Goal: Find specific page/section: Find specific page/section

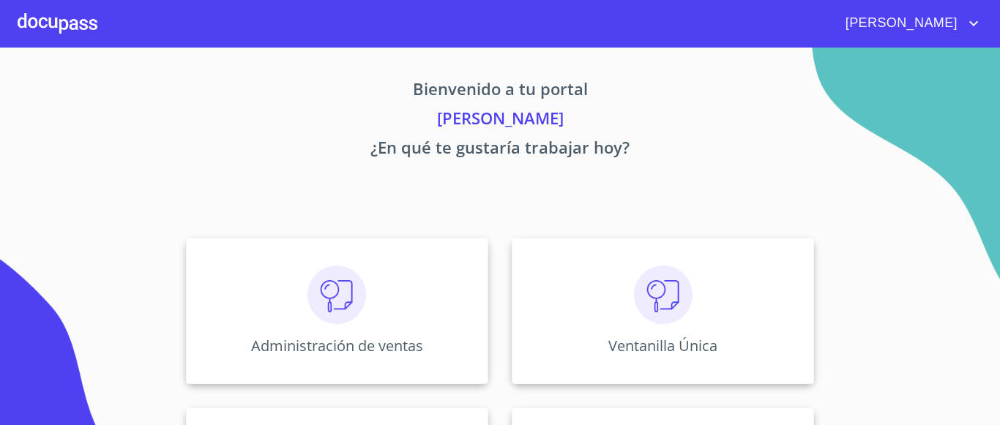
click at [614, 334] on div "Ventanilla Única" at bounding box center [663, 311] width 302 height 146
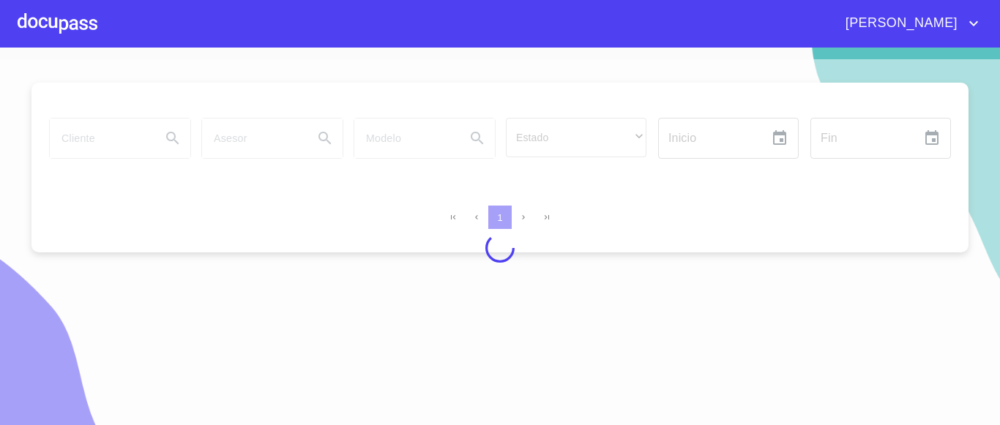
click at [88, 132] on div at bounding box center [500, 248] width 1000 height 378
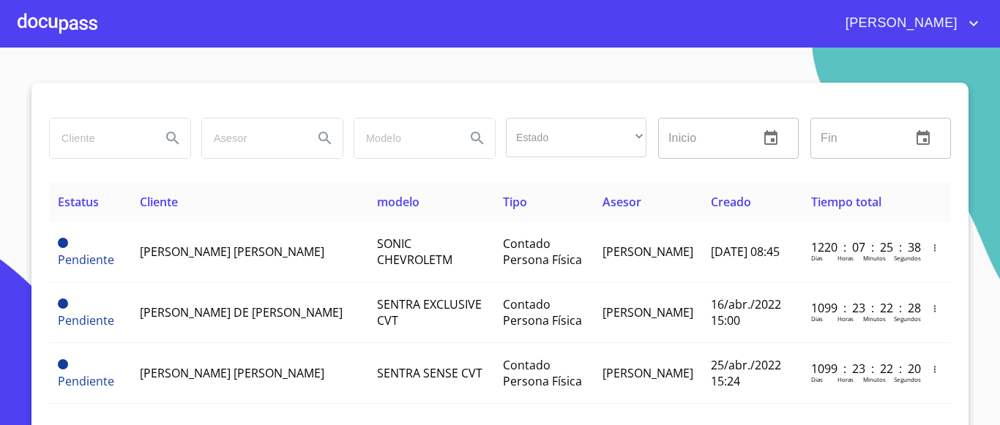
click at [89, 137] on input "search" at bounding box center [100, 139] width 100 height 40
type input "NR FINANCE"
click at [174, 136] on icon "Search" at bounding box center [173, 139] width 18 height 18
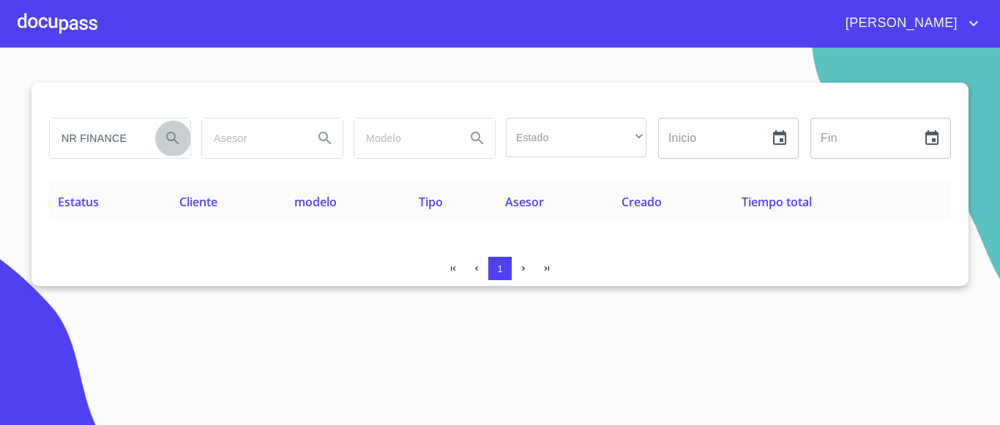
click at [174, 136] on icon "Search" at bounding box center [172, 138] width 12 height 12
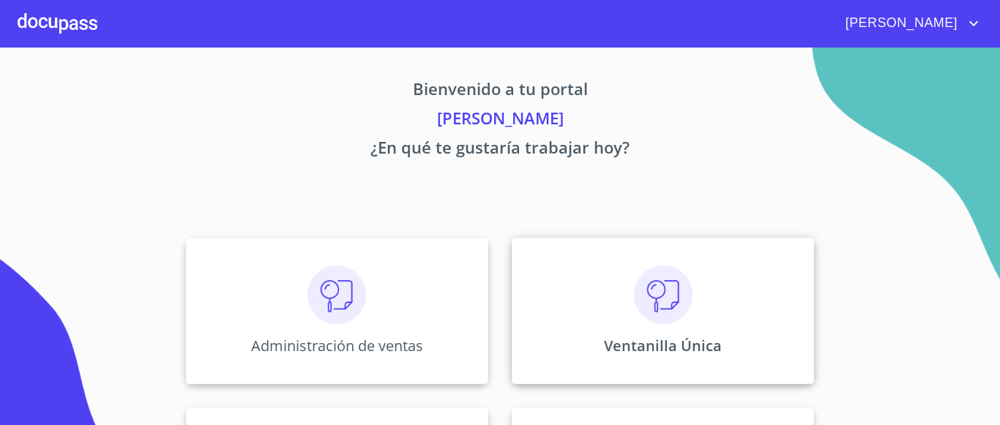
click at [629, 353] on p "Ventanilla Única" at bounding box center [663, 346] width 118 height 20
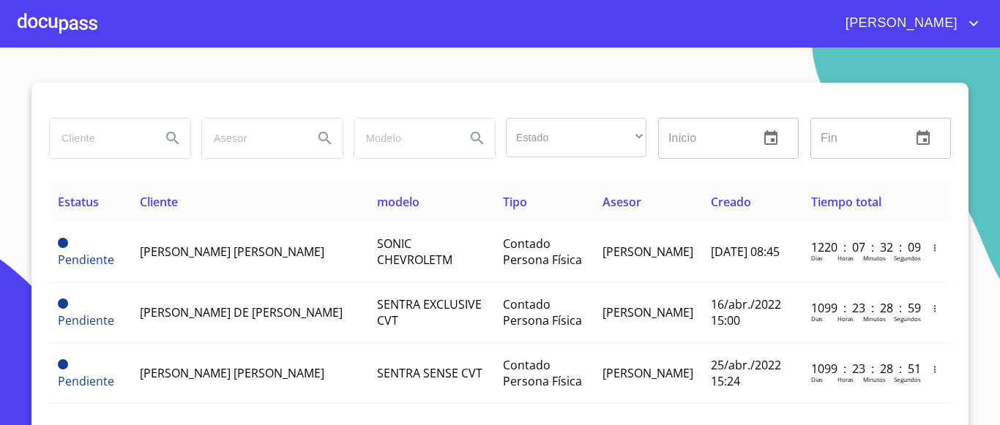
click at [129, 129] on input "search" at bounding box center [100, 139] width 100 height 40
type input "NR FINANCE"
click at [167, 141] on icon "Search" at bounding box center [172, 138] width 12 height 12
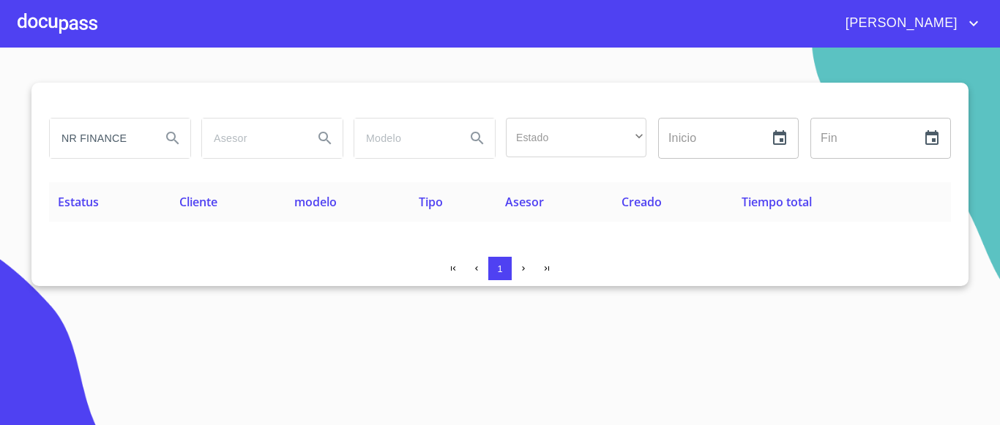
click at [23, 17] on div at bounding box center [58, 23] width 80 height 47
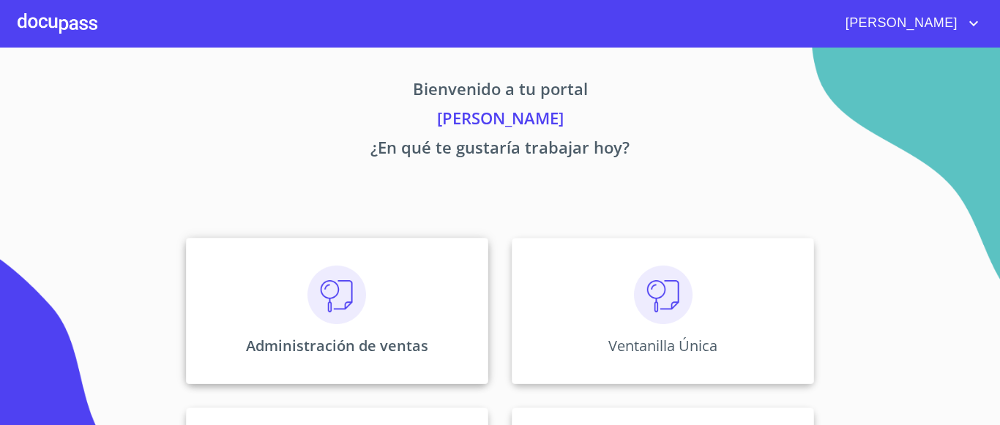
click at [329, 339] on p "Administración de ventas" at bounding box center [337, 346] width 182 height 20
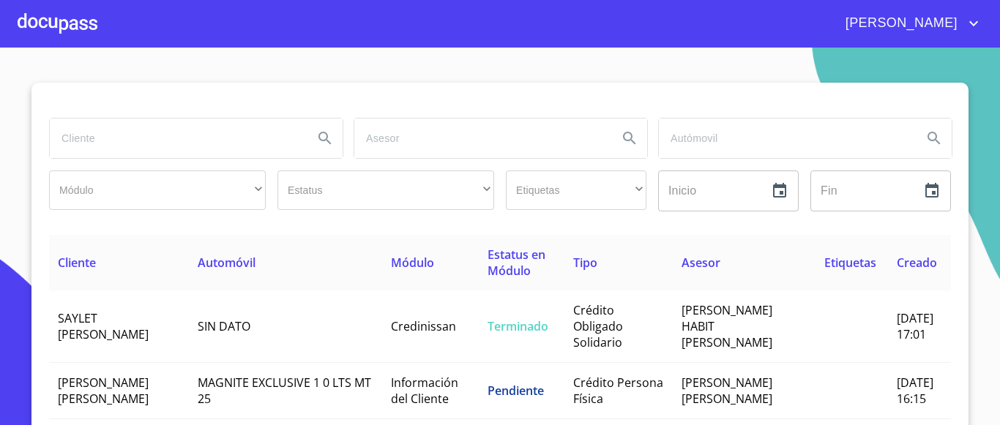
click at [214, 142] on input "search" at bounding box center [176, 139] width 252 height 40
type input "NR FINANCE"
click at [326, 131] on icon "Search" at bounding box center [325, 139] width 18 height 18
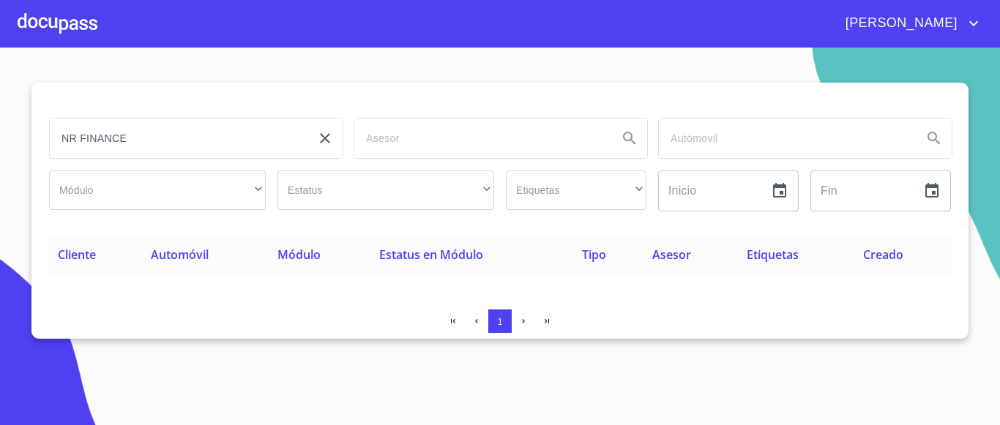
type button "NR FINANCE"
click at [323, 141] on icon "clear input" at bounding box center [325, 139] width 18 height 18
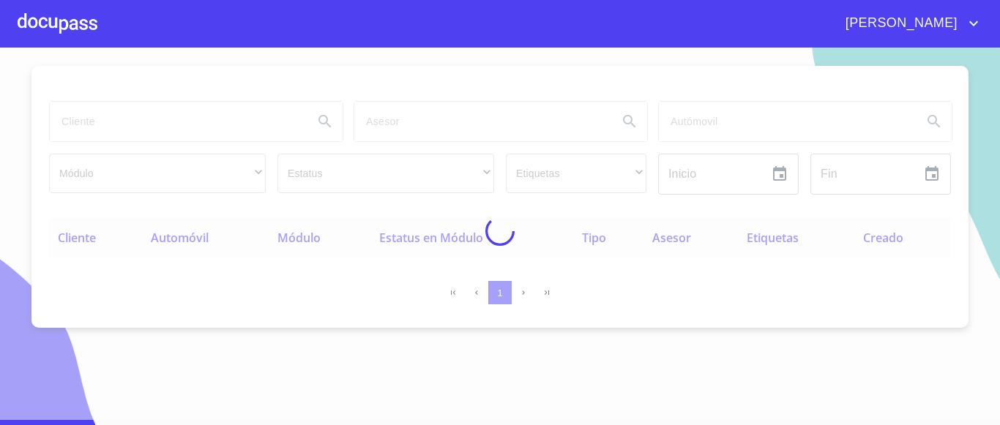
scroll to position [18, 0]
click at [30, 24] on div at bounding box center [58, 23] width 80 height 47
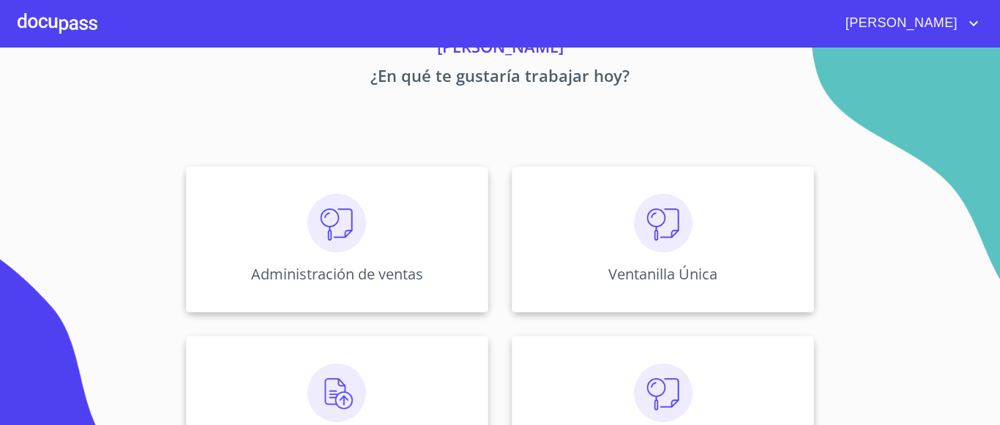
scroll to position [141, 0]
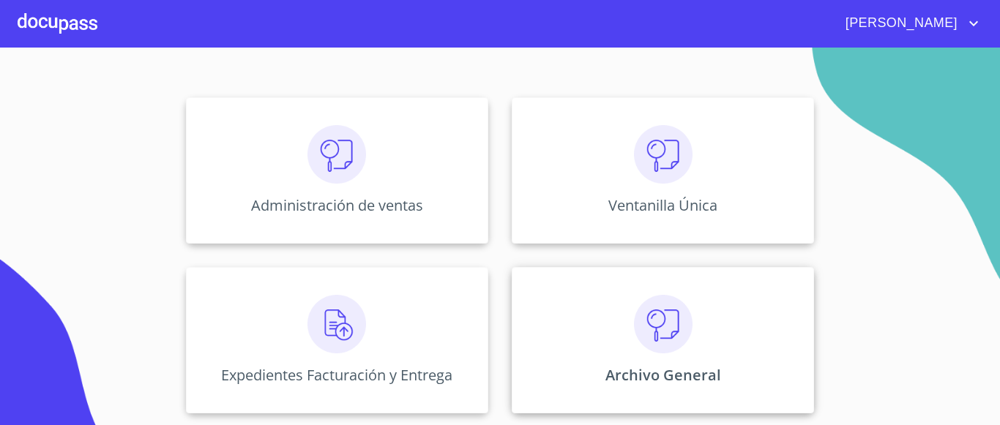
click at [638, 381] on p "Archivo General" at bounding box center [663, 375] width 116 height 20
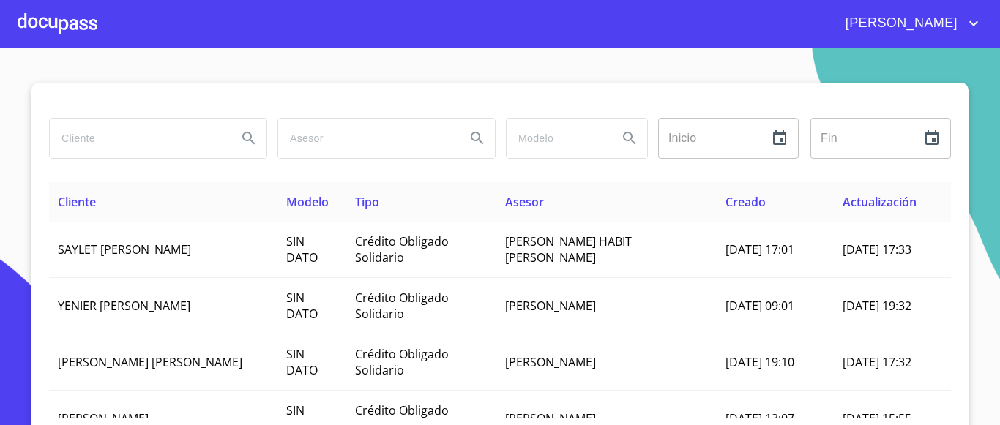
click at [107, 129] on input "search" at bounding box center [138, 139] width 176 height 40
type input "NR FINANCE MEXICO"
click at [244, 139] on icon "Search" at bounding box center [248, 138] width 12 height 12
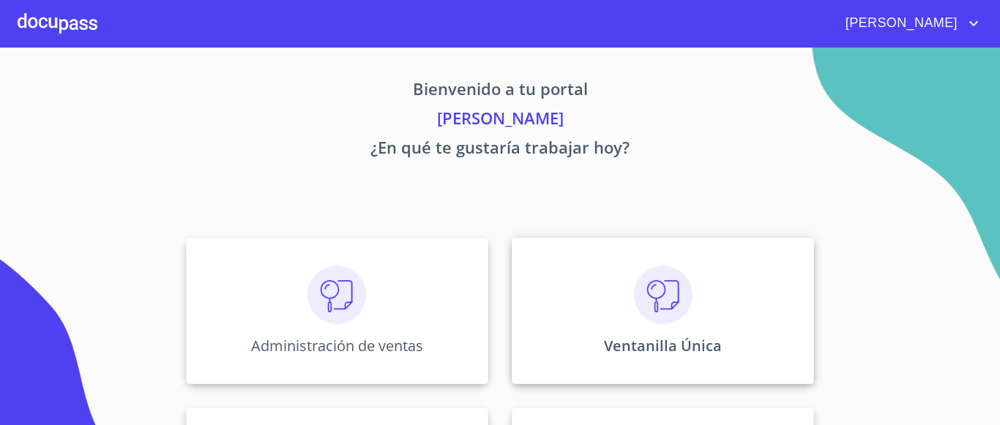
click at [626, 342] on p "Ventanilla Única" at bounding box center [663, 346] width 118 height 20
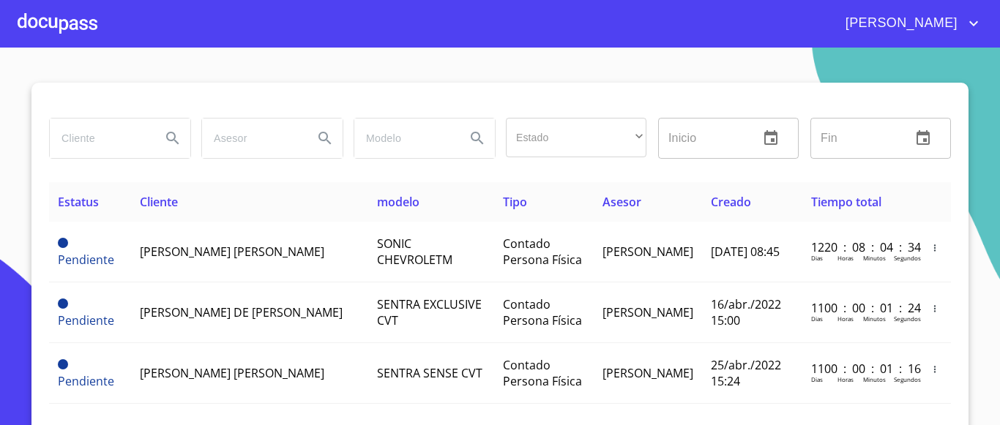
click at [89, 138] on input "search" at bounding box center [100, 139] width 100 height 40
type input "NR FINANCE"
click at [164, 140] on icon "Search" at bounding box center [173, 139] width 18 height 18
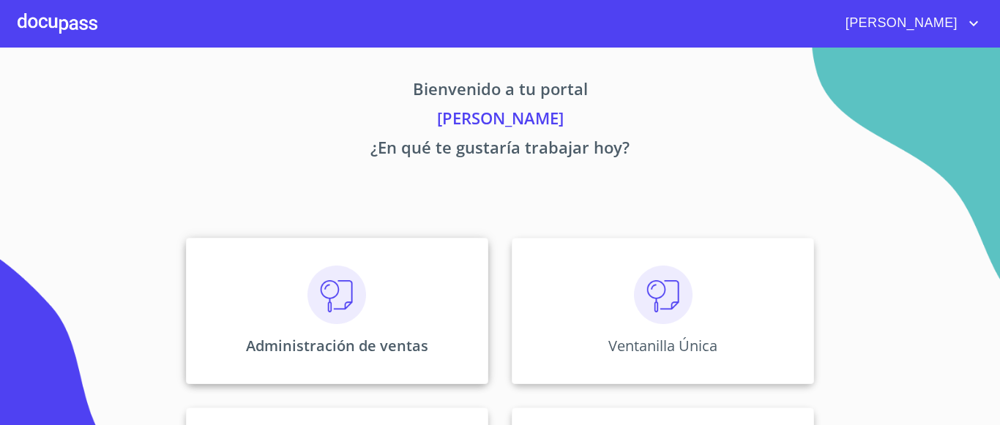
click at [370, 348] on p "Administración de ventas" at bounding box center [337, 346] width 182 height 20
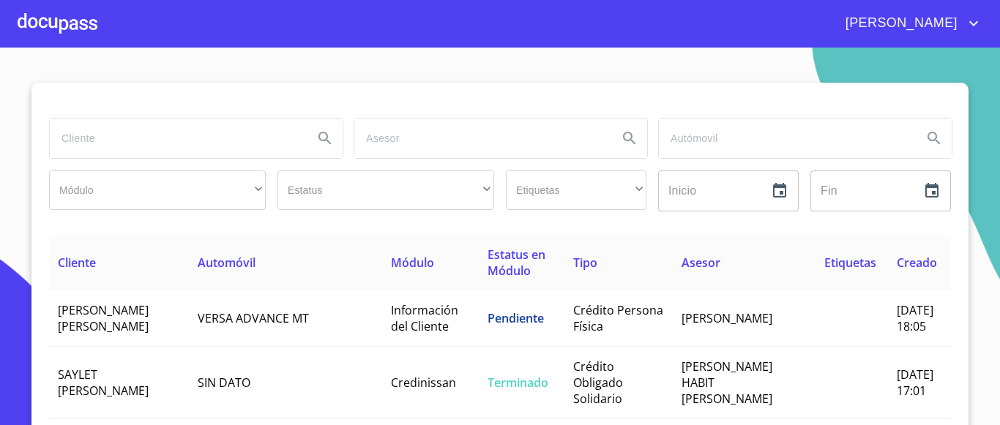
click at [164, 137] on input "search" at bounding box center [176, 139] width 252 height 40
click at [307, 133] on button "Search" at bounding box center [324, 138] width 35 height 35
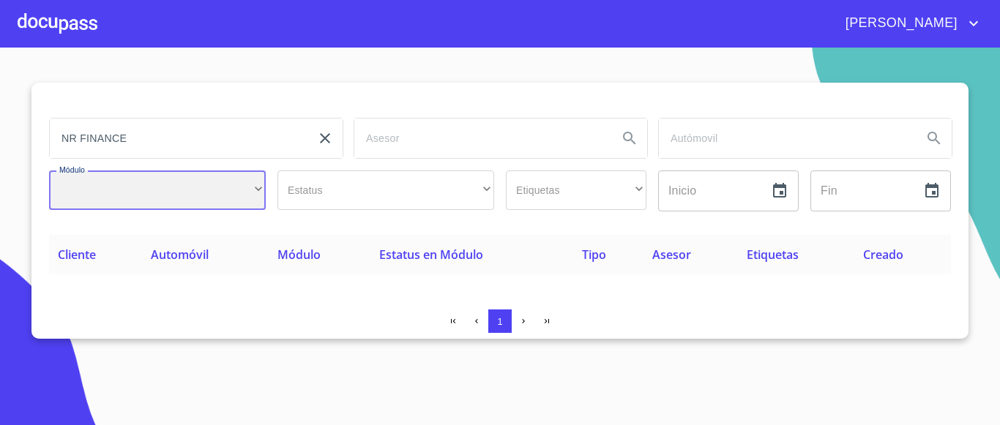
click at [212, 201] on div "​" at bounding box center [157, 191] width 217 height 40
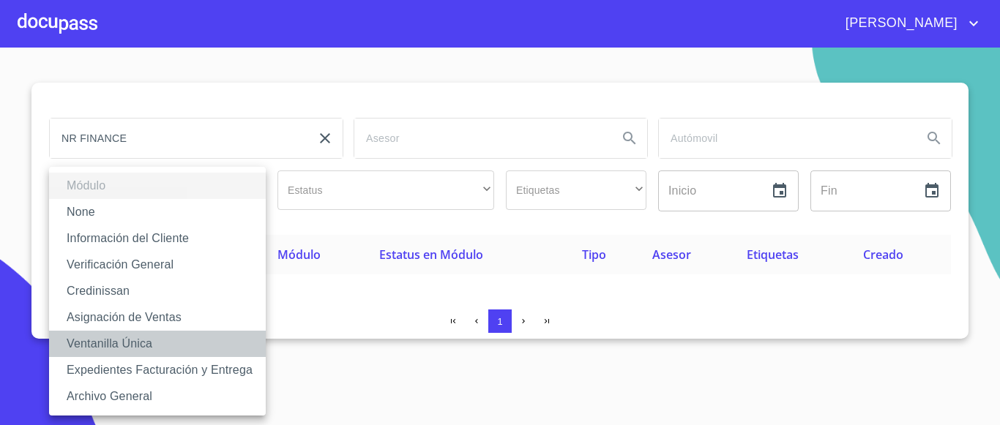
click at [180, 340] on li "Ventanilla Única" at bounding box center [157, 344] width 217 height 26
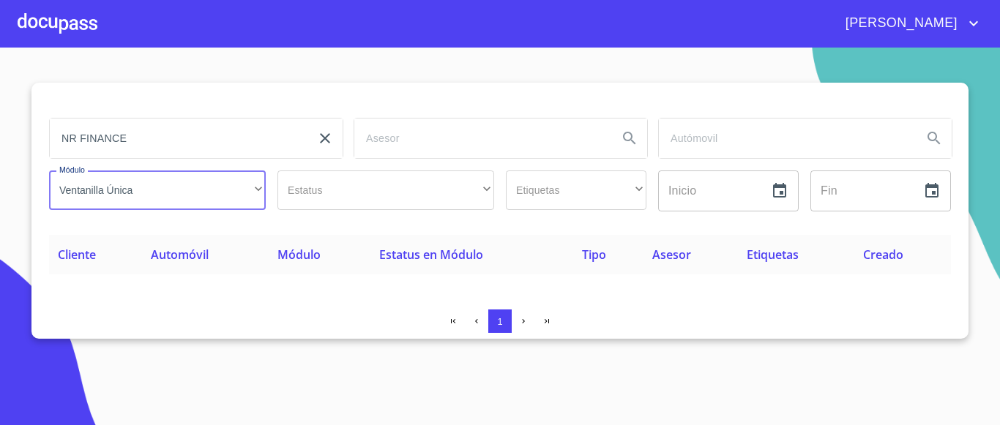
click at [245, 131] on input "NR FINANCE" at bounding box center [176, 139] width 252 height 40
type input "NR FINANCE MEXICO"
click at [329, 154] on button "Search" at bounding box center [324, 138] width 35 height 35
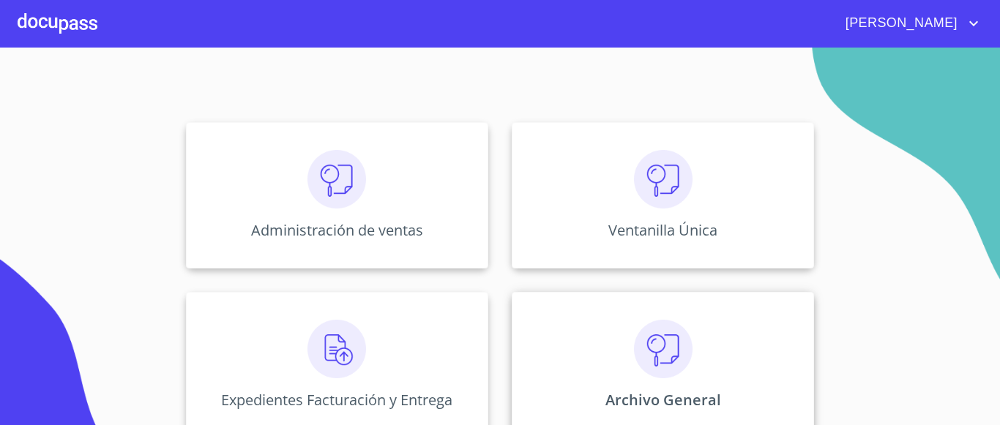
scroll to position [141, 0]
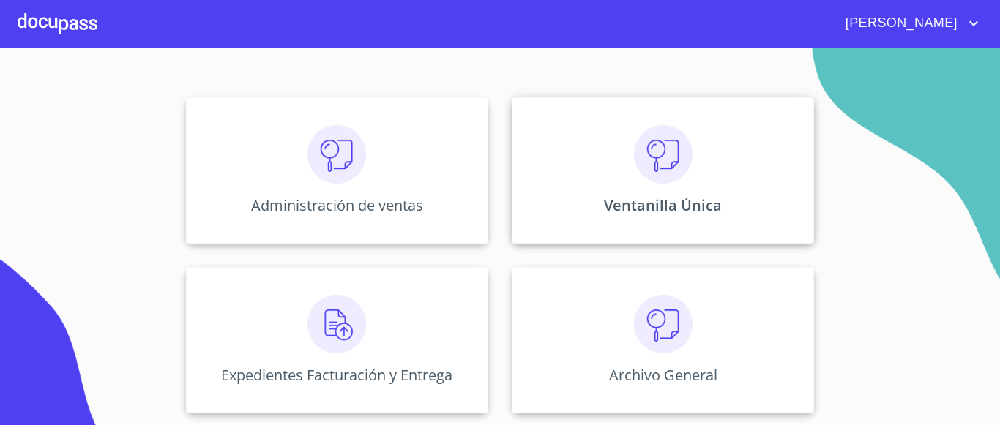
click at [677, 204] on p "Ventanilla Única" at bounding box center [663, 205] width 118 height 20
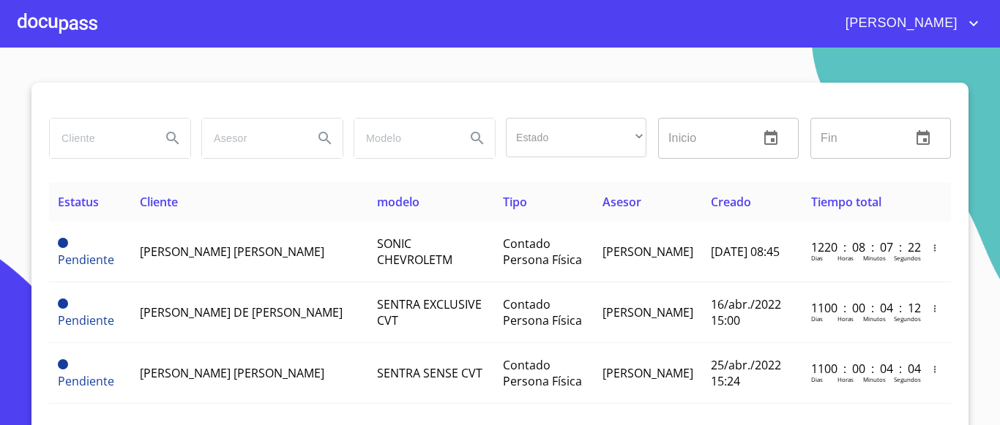
click at [115, 138] on input "search" at bounding box center [100, 139] width 100 height 40
type input "NR FINANCE MEXICO"
click at [164, 138] on icon "Search" at bounding box center [173, 139] width 18 height 18
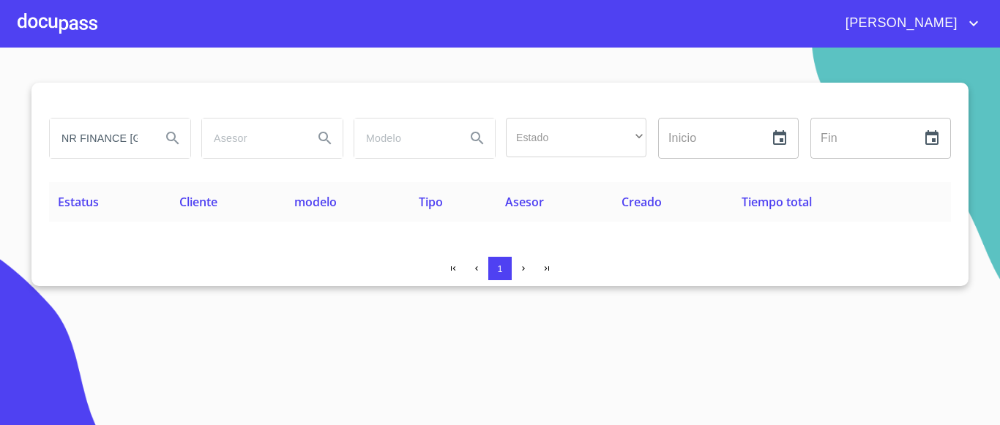
click at [59, 11] on div at bounding box center [58, 23] width 80 height 47
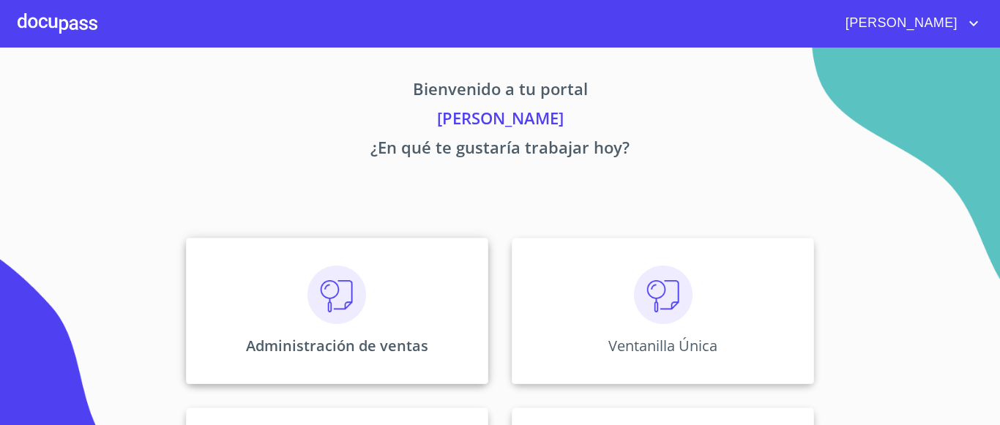
click at [296, 356] on div "Administración de ventas" at bounding box center [337, 311] width 302 height 146
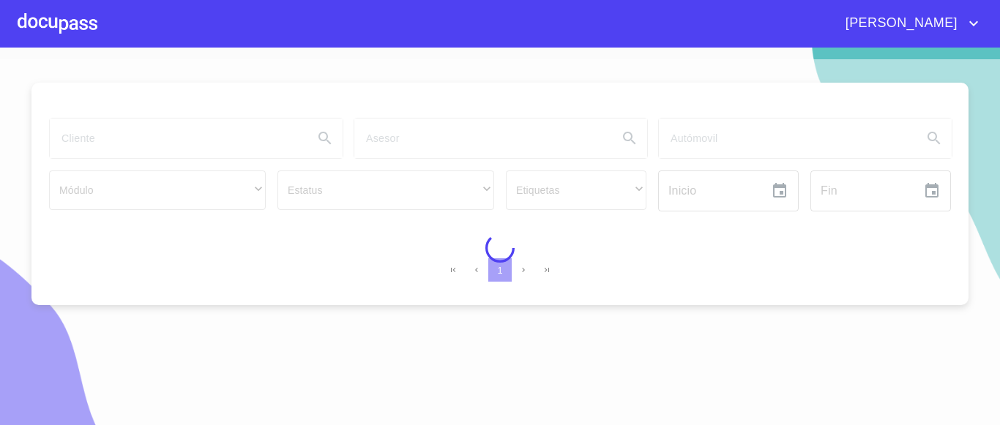
click at [217, 139] on div at bounding box center [500, 248] width 1000 height 378
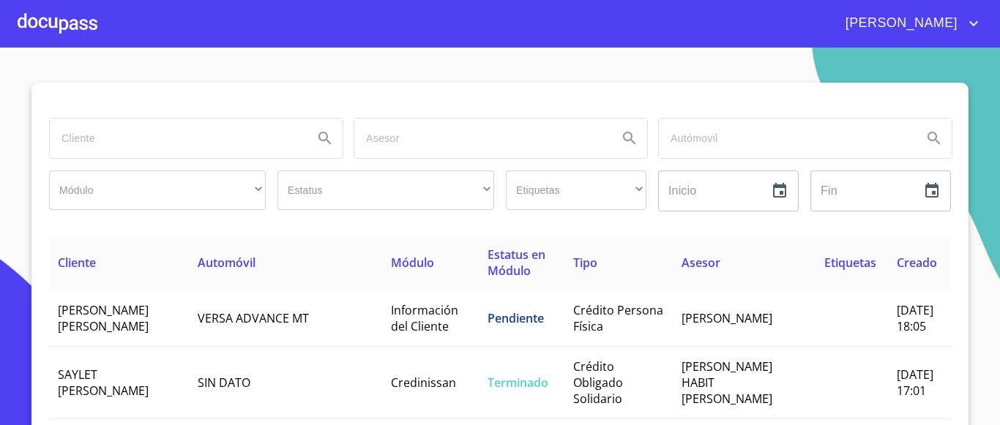
click at [161, 138] on input "search" at bounding box center [176, 139] width 252 height 40
type input "NR FINANCE MEXICO"
click at [323, 135] on icon "Search" at bounding box center [325, 139] width 18 height 18
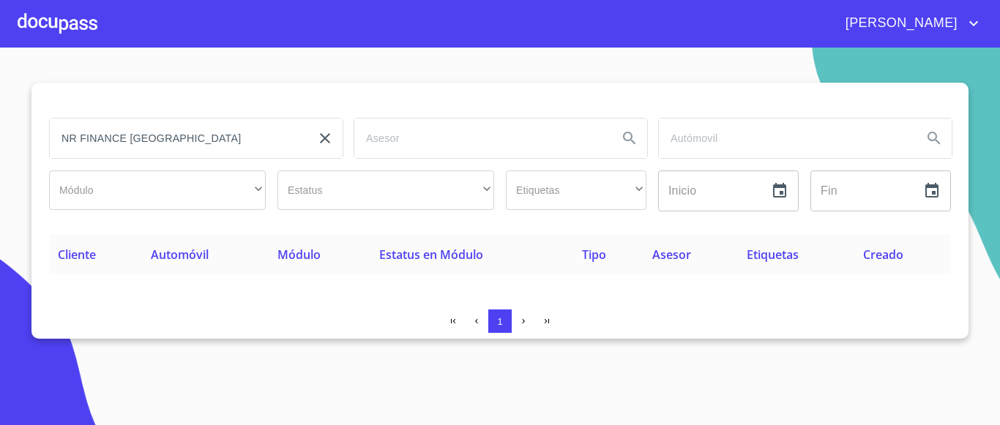
click at [327, 140] on icon "clear input" at bounding box center [325, 138] width 10 height 10
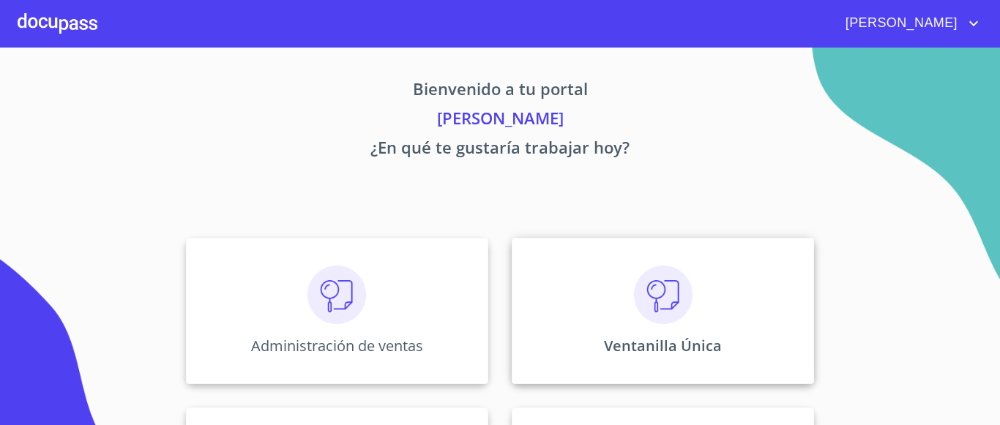
click at [665, 342] on p "Ventanilla Única" at bounding box center [663, 346] width 118 height 20
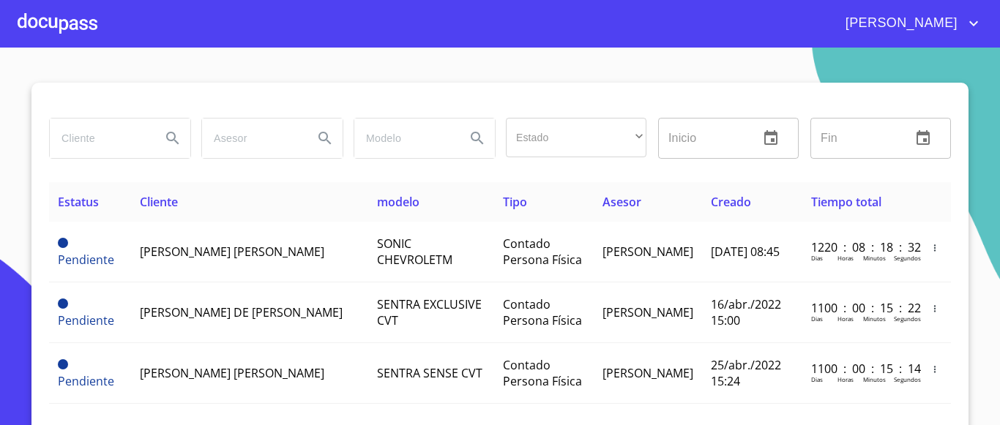
click at [127, 135] on input "search" at bounding box center [100, 139] width 100 height 40
type input "OCEAN TOYS"
click at [164, 142] on icon "Search" at bounding box center [173, 139] width 18 height 18
